Goal: Task Accomplishment & Management: Use online tool/utility

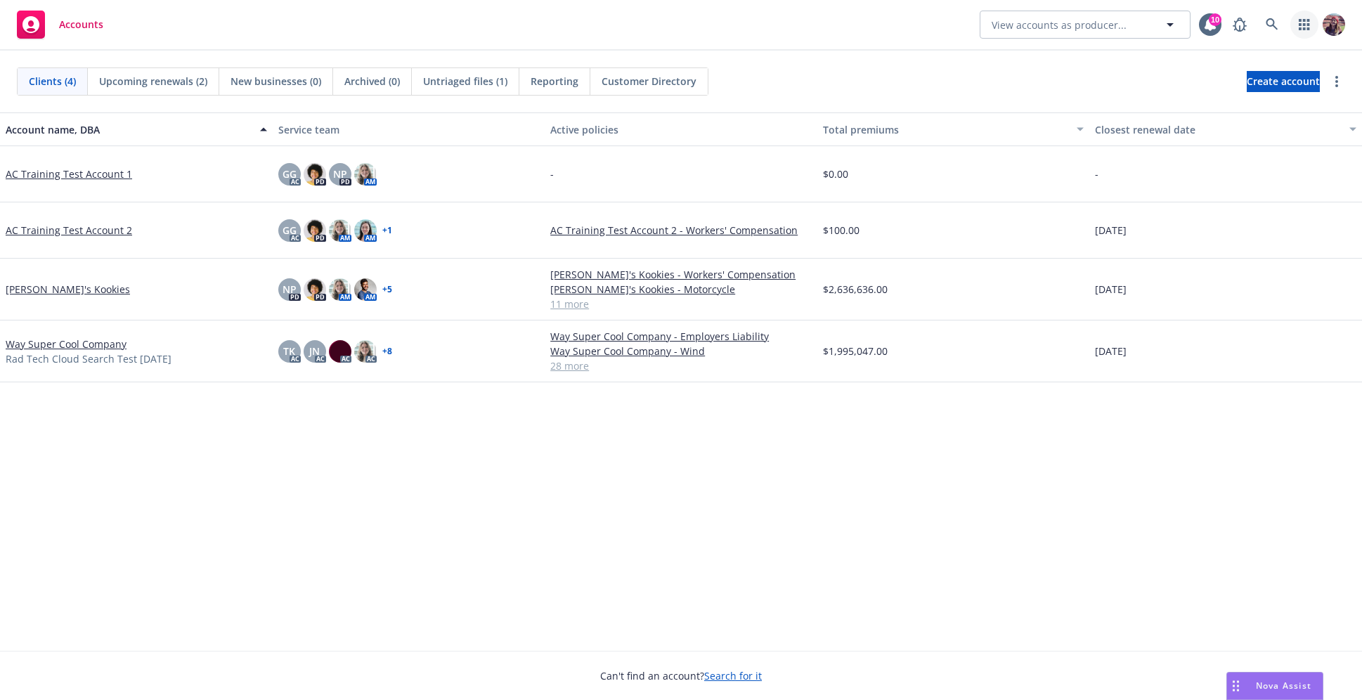
click at [1303, 21] on icon "button" at bounding box center [1304, 24] width 11 height 11
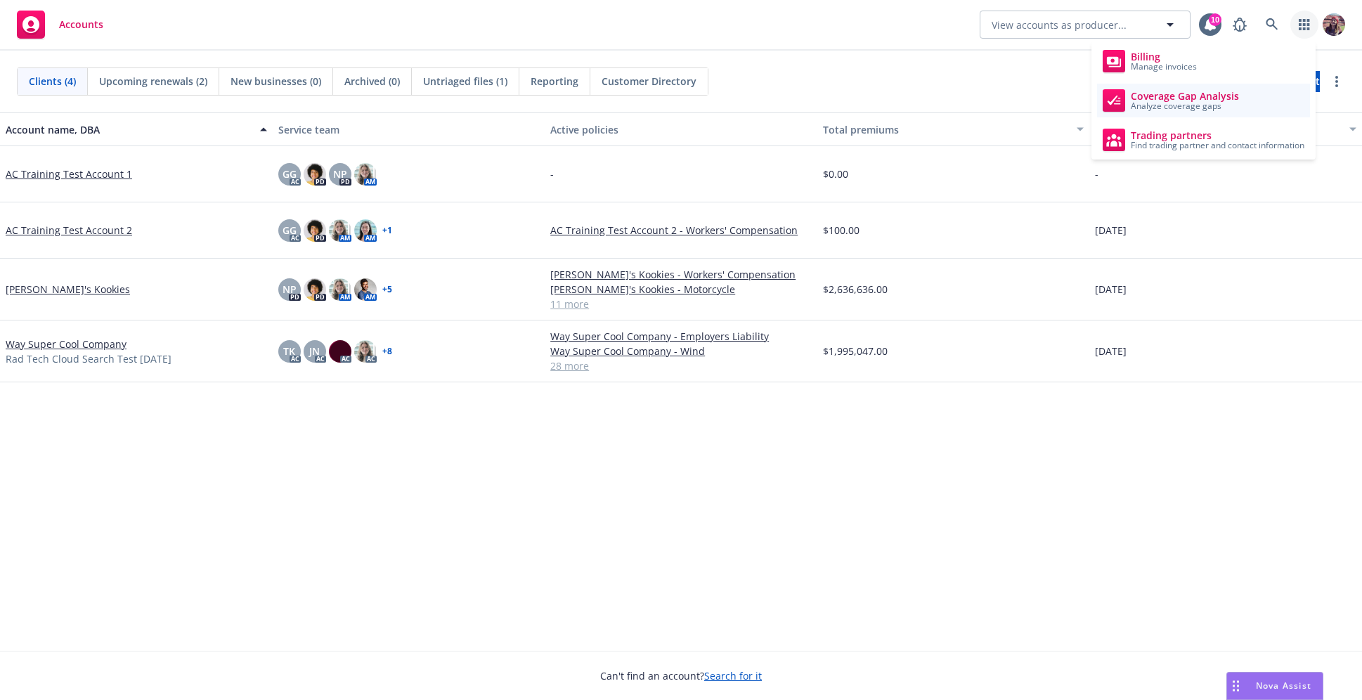
click at [1208, 98] on span "Coverage Gap Analysis" at bounding box center [1185, 96] width 108 height 11
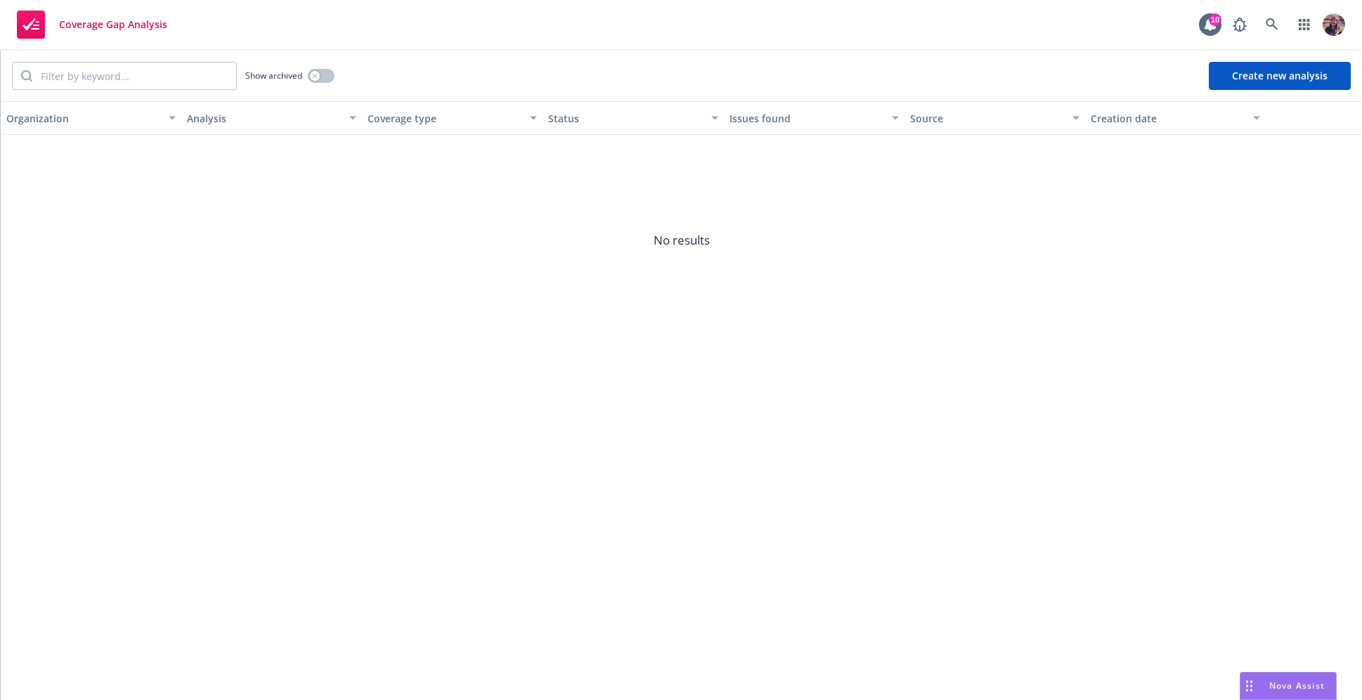
click at [1286, 65] on button "Create new analysis" at bounding box center [1280, 76] width 142 height 28
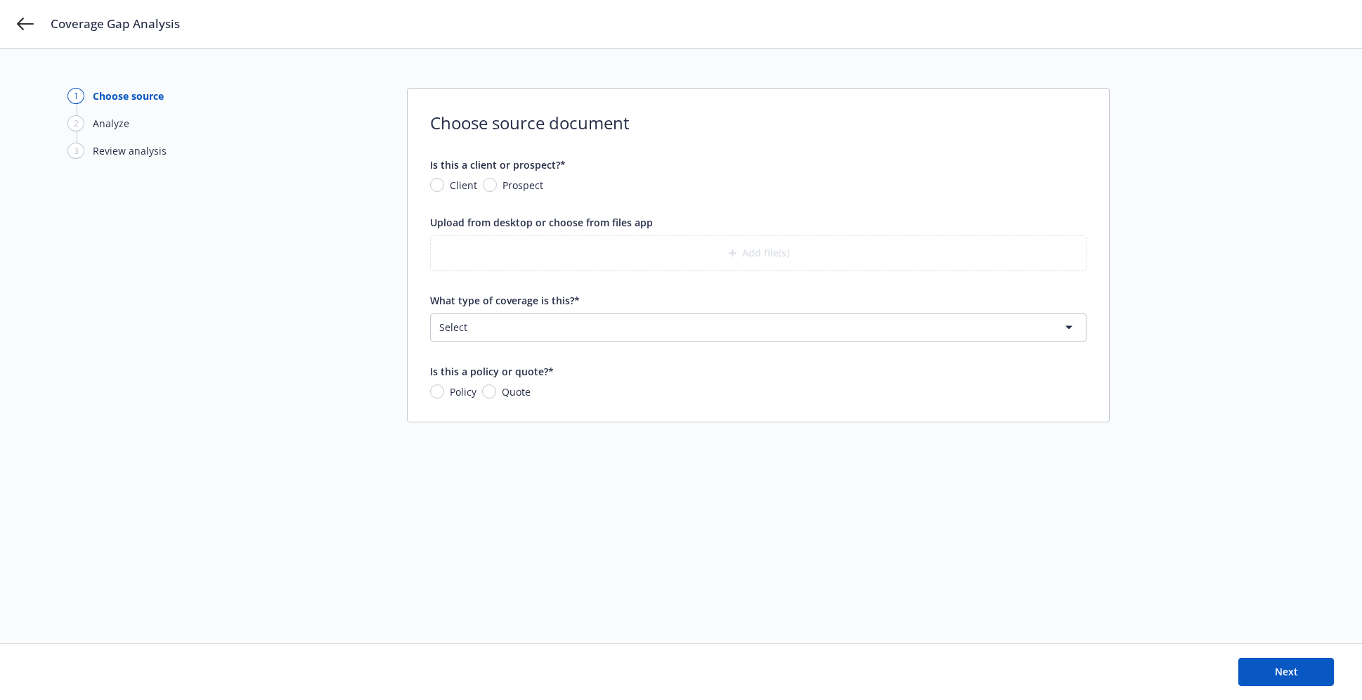
click at [588, 373] on div "Is this a policy or quote?*" at bounding box center [758, 371] width 657 height 15
click at [572, 335] on html "Coverage Gap Analysis 1 Choose source 2 Analyze 3 Review analysis Choose source…" at bounding box center [681, 350] width 1362 height 700
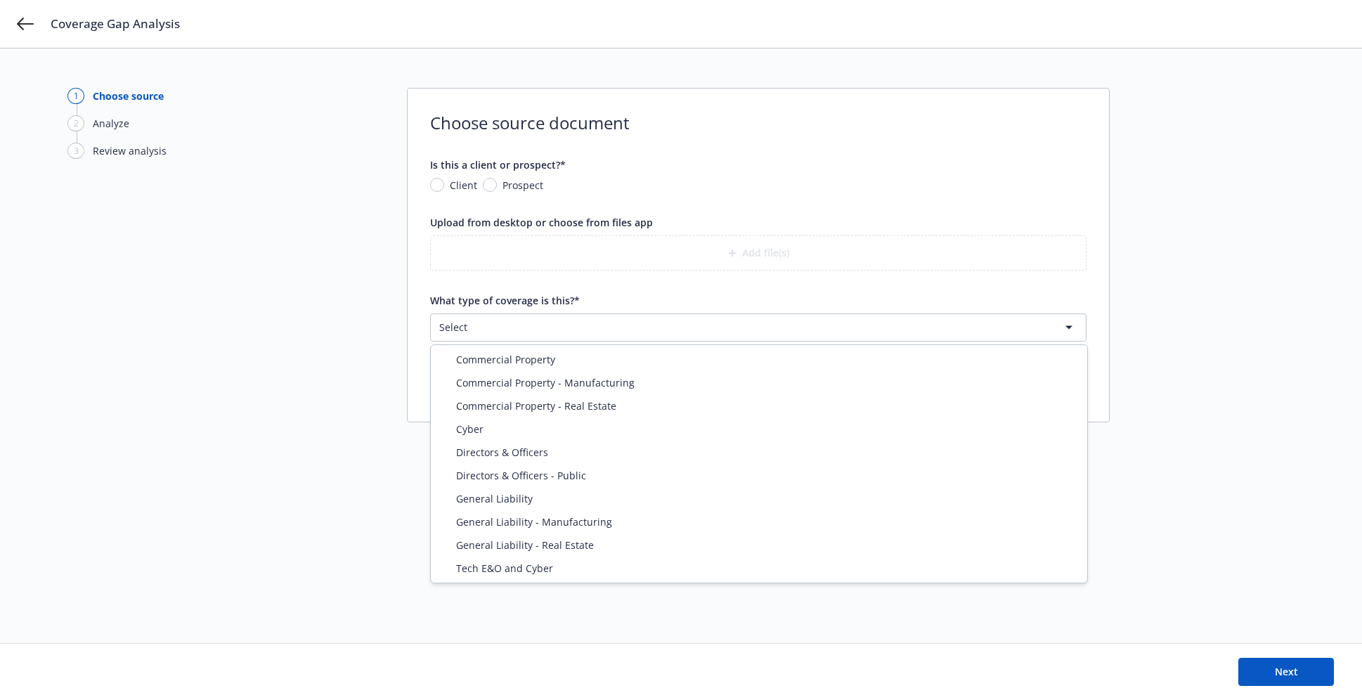
select select "DIRECTORS_AND_OFFICERS"
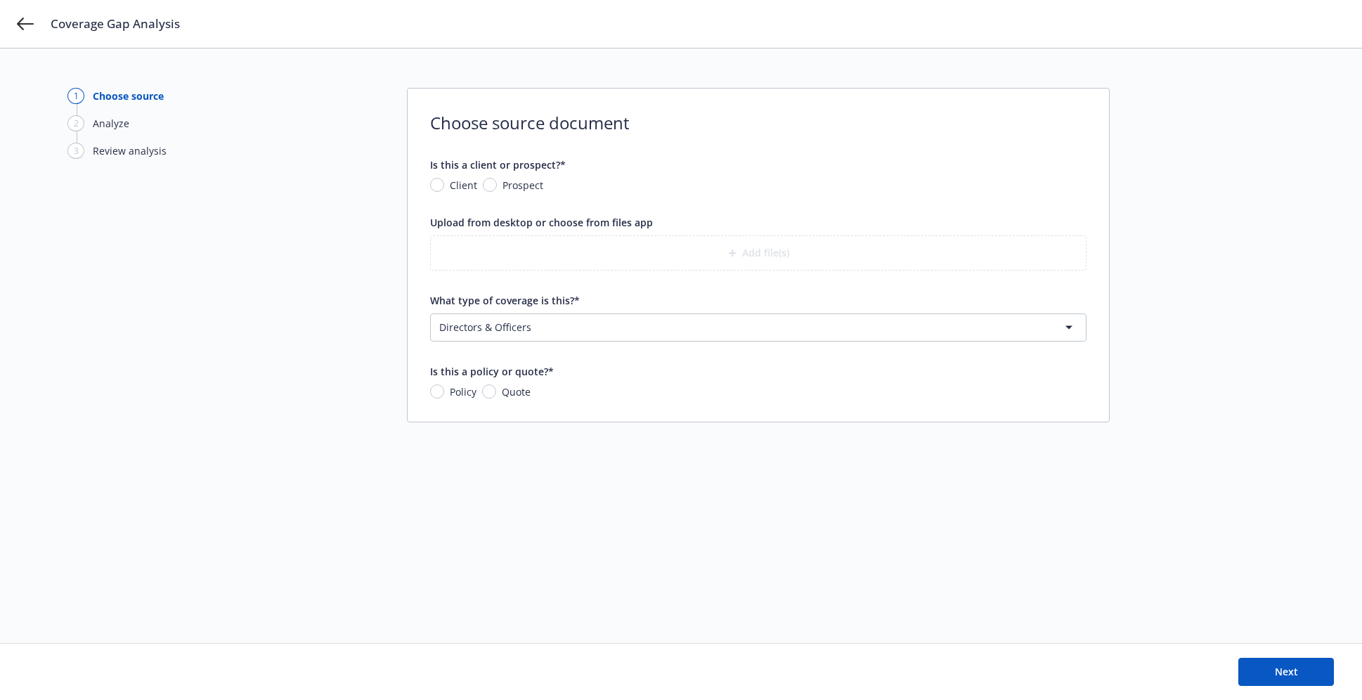
click at [505, 382] on div "Is this a policy or quote?* Policy Quote" at bounding box center [758, 381] width 657 height 35
click at [503, 396] on span "Quote" at bounding box center [516, 392] width 29 height 15
click at [496, 396] on input "Quote" at bounding box center [489, 392] width 14 height 14
radio input "true"
click at [515, 321] on html "Coverage Gap Analysis 1 Choose source 2 Analyze 3 Review analysis Choose source…" at bounding box center [681, 350] width 1362 height 700
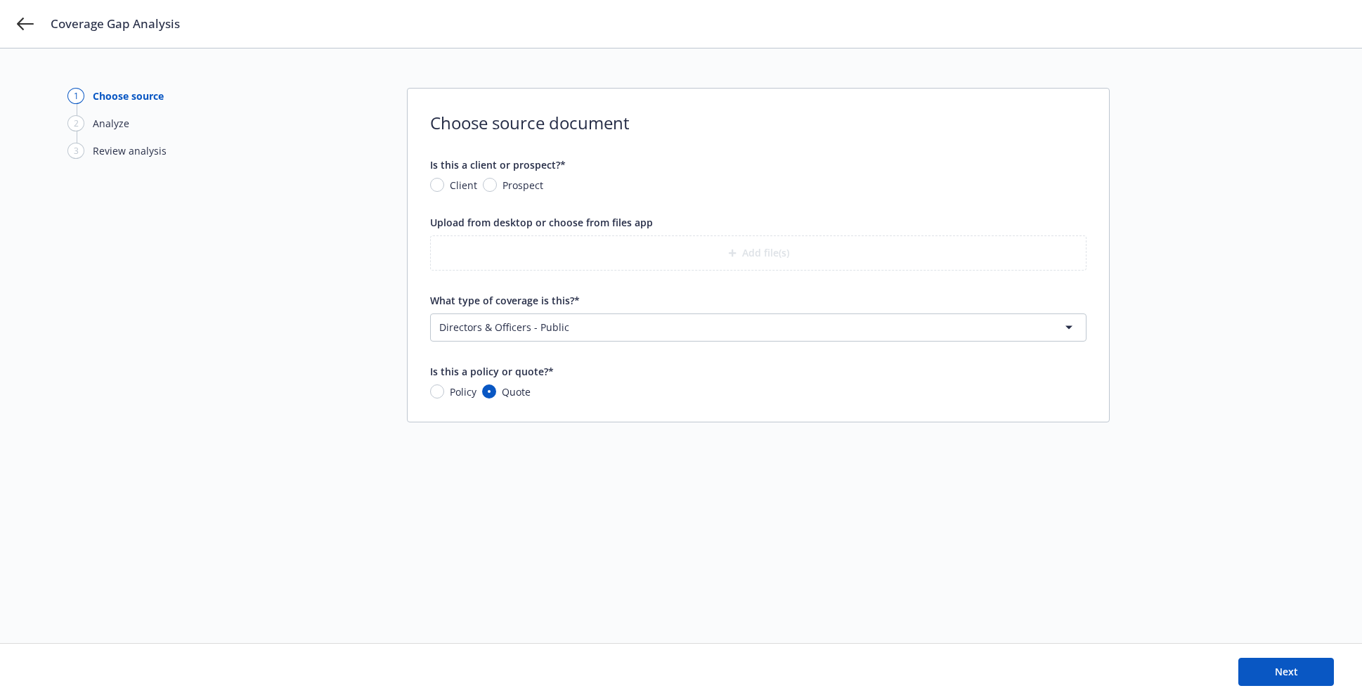
click at [640, 463] on div "1 Choose source 2 Analyze 3 Review analysis Choose source document Is this a cl…" at bounding box center [680, 346] width 1227 height 516
click at [605, 349] on form "Is this a client or prospect?* Client Prospect Upload from desktop or choose fr…" at bounding box center [758, 278] width 657 height 242
click at [597, 318] on html "Coverage Gap Analysis 1 Choose source 2 Analyze 3 Review analysis Choose source…" at bounding box center [681, 350] width 1362 height 700
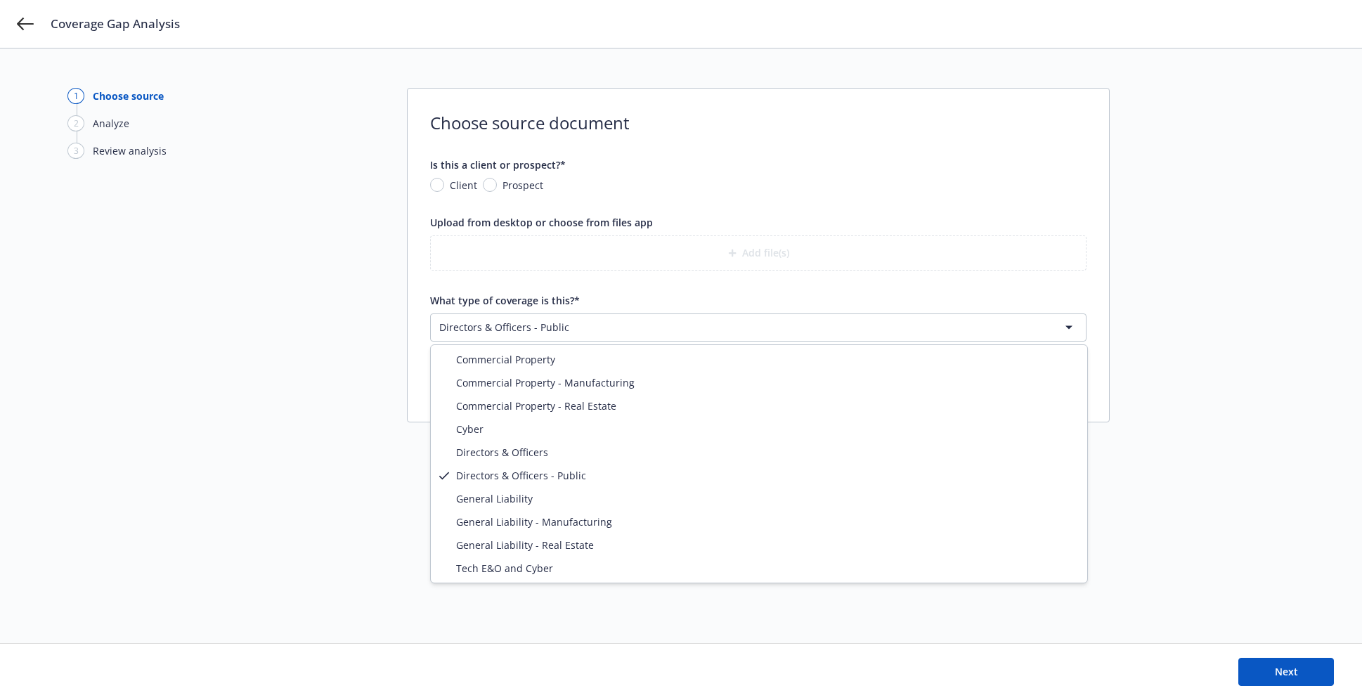
select select "DIRECTORS_AND_OFFICERS"
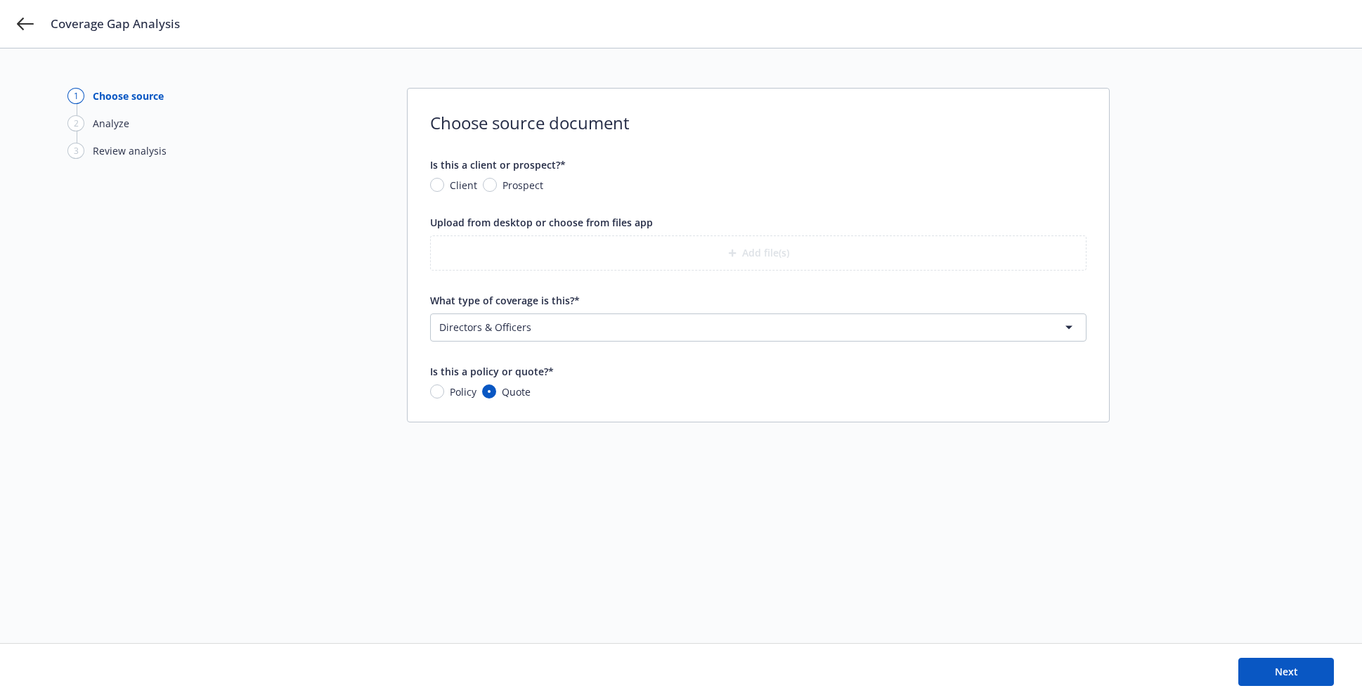
click at [268, 397] on div "1 Choose source 2 Analyze 3 Review analysis Choose source document Is this a cl…" at bounding box center [680, 346] width 1227 height 516
click at [401, 508] on div "1 Choose source 2 Analyze 3 Review analysis Choose source document Is this a cl…" at bounding box center [680, 346] width 1227 height 516
